Goal: Check status: Check status

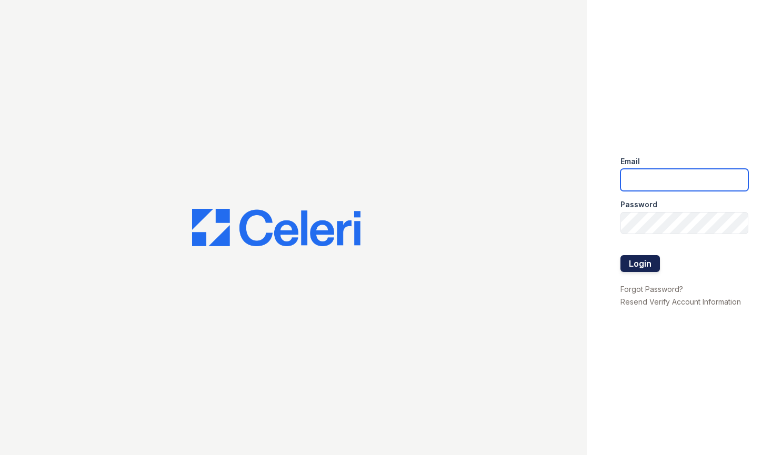
type input "tamesha.davis@trinity-pm.com"
click at [626, 262] on button "Login" at bounding box center [639, 263] width 39 height 17
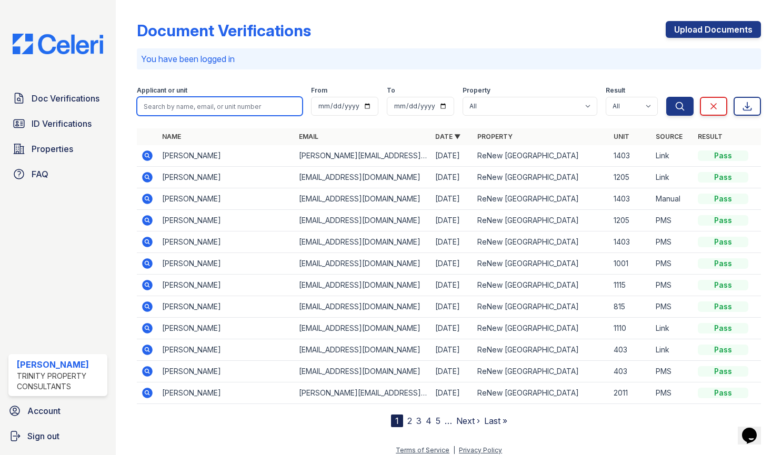
click at [196, 109] on input "search" at bounding box center [220, 106] width 166 height 19
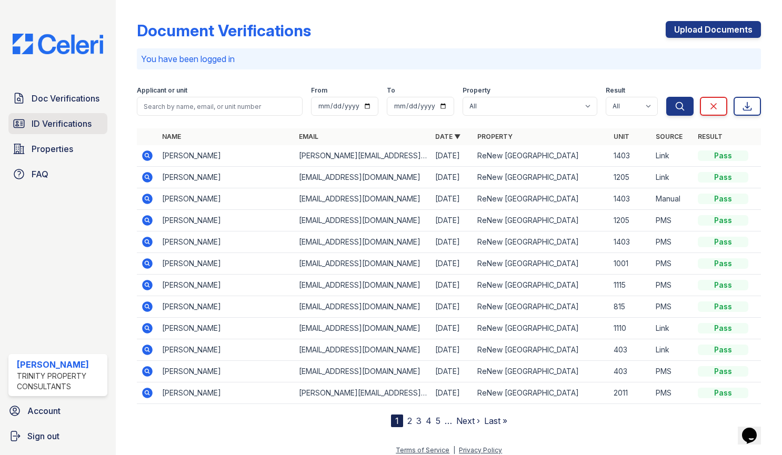
click at [34, 122] on span "ID Verifications" at bounding box center [62, 123] width 60 height 13
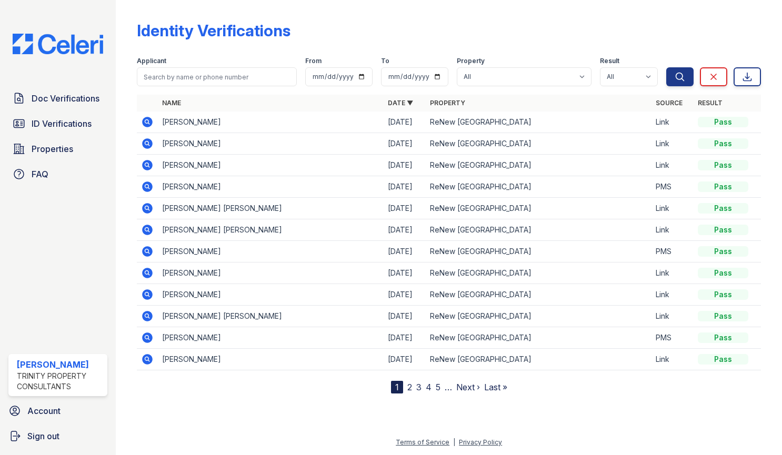
click at [149, 274] on icon at bounding box center [147, 273] width 13 height 13
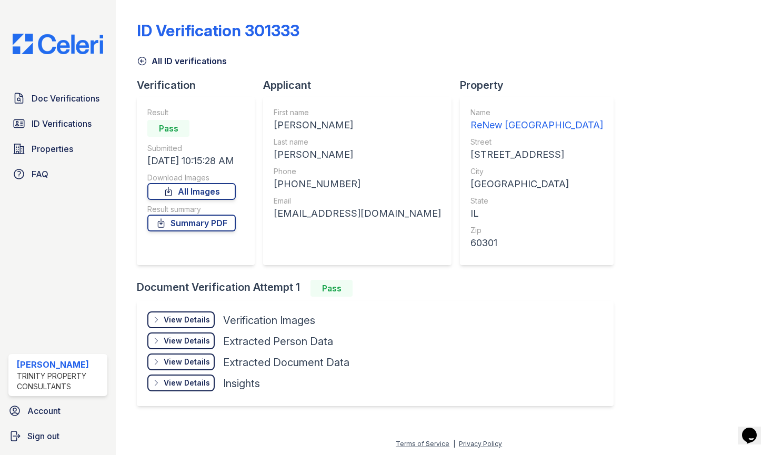
click at [657, 76] on div "ID Verification 301333 All ID verifications Verification Result Pass Submitted …" at bounding box center [449, 212] width 624 height 417
